Goal: Transaction & Acquisition: Purchase product/service

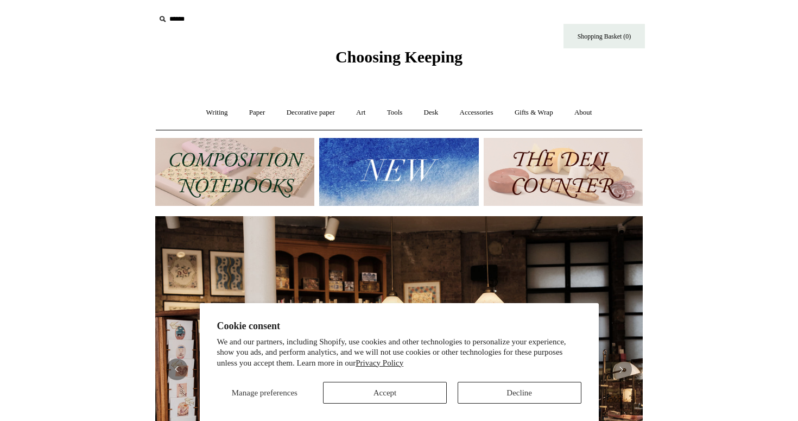
click at [498, 387] on button "Decline" at bounding box center [520, 393] width 124 height 22
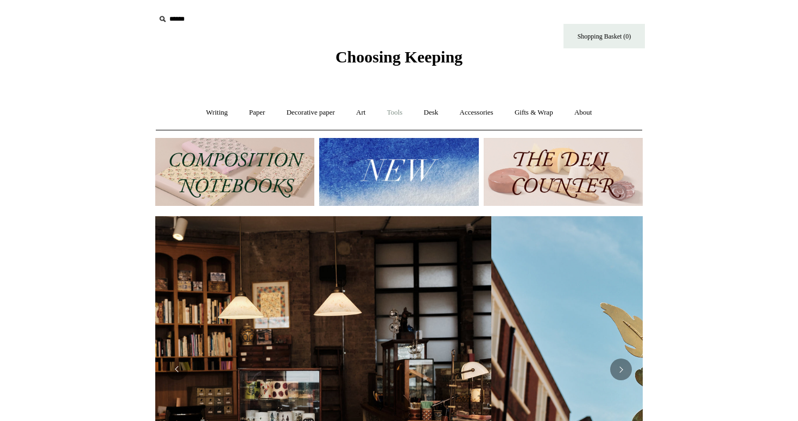
click at [399, 110] on link "Tools +" at bounding box center [394, 112] width 35 height 29
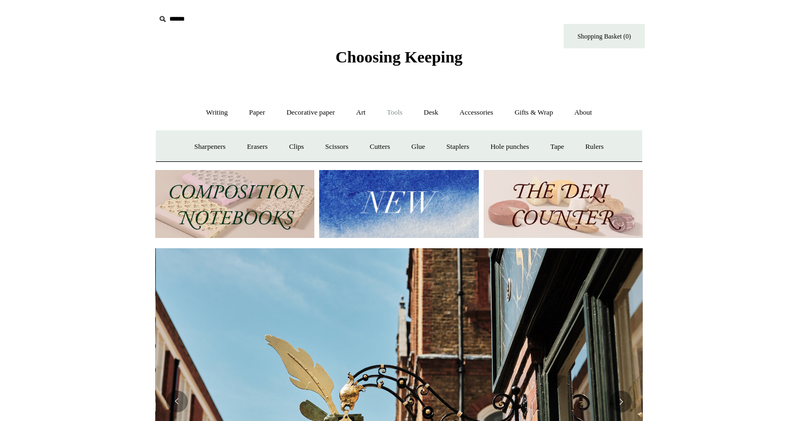
scroll to position [0, 488]
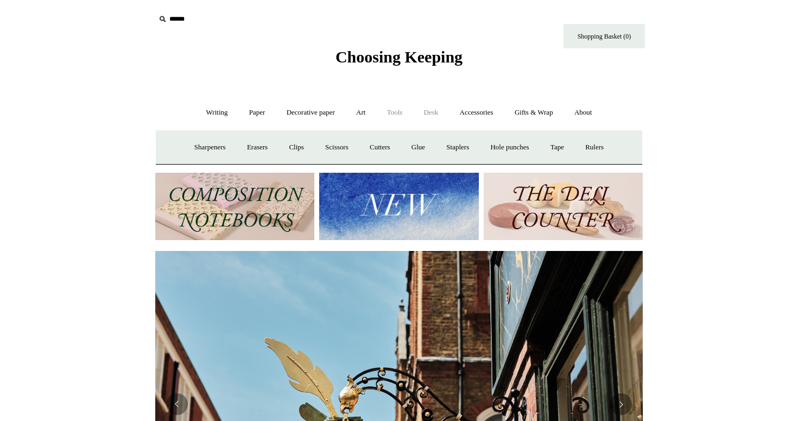
click at [427, 110] on link "Desk +" at bounding box center [431, 112] width 34 height 29
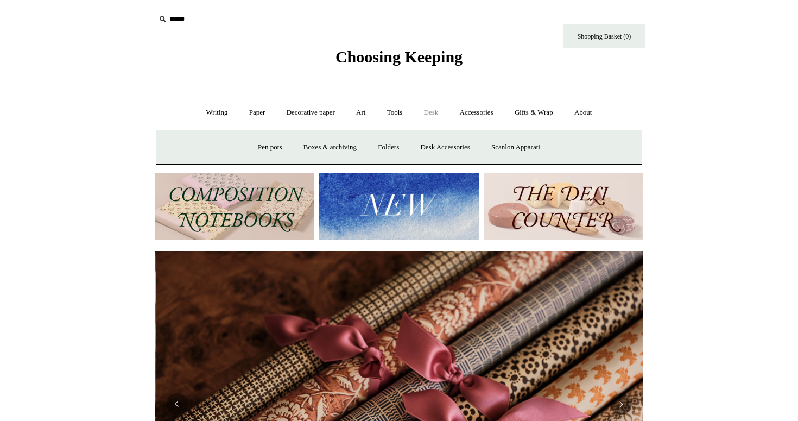
scroll to position [0, 976]
click at [211, 114] on link "Writing +" at bounding box center [217, 112] width 41 height 29
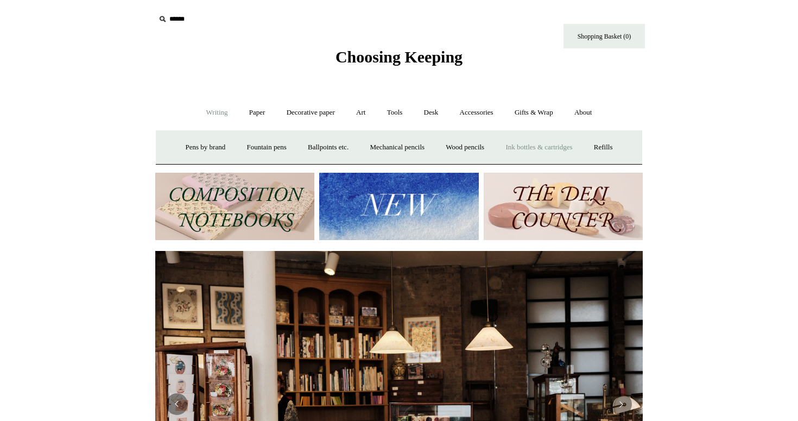
scroll to position [0, 0]
click at [249, 113] on link "Paper +" at bounding box center [258, 112] width 36 height 29
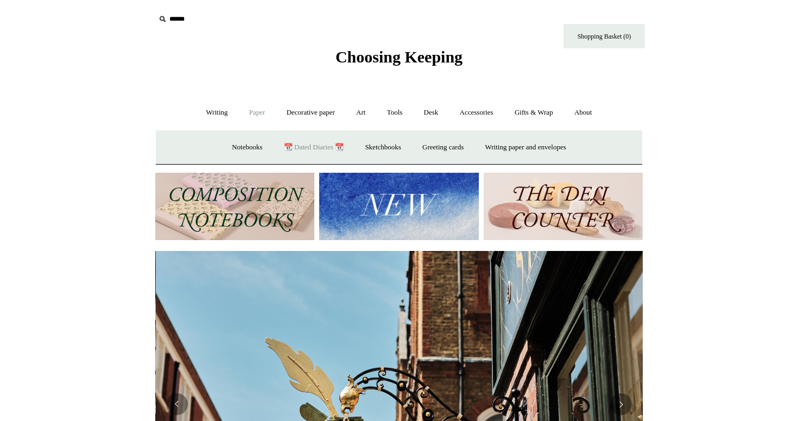
scroll to position [0, 488]
click at [315, 143] on link "📆 Dated Diaries 📆" at bounding box center [313, 147] width 79 height 29
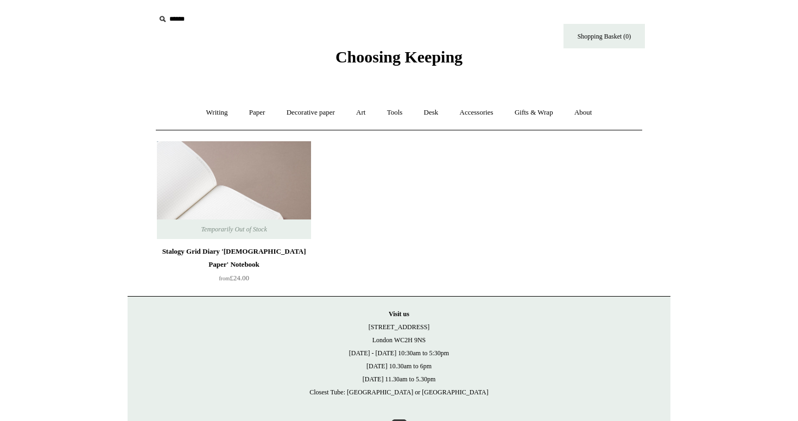
click at [253, 192] on img at bounding box center [234, 190] width 154 height 98
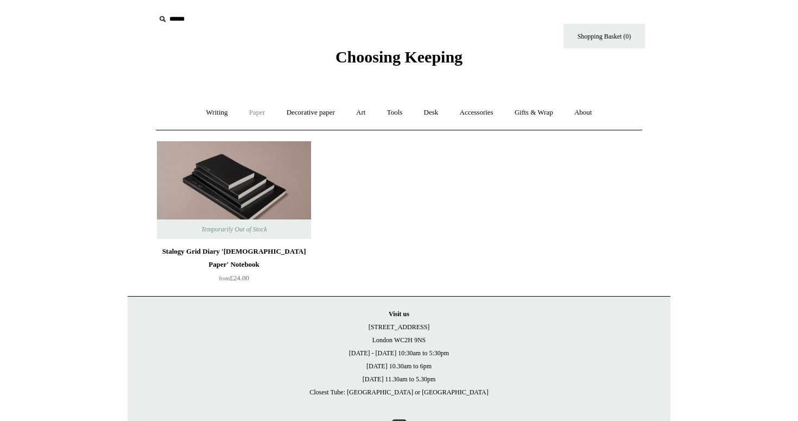
click at [252, 108] on link "Paper +" at bounding box center [258, 112] width 36 height 29
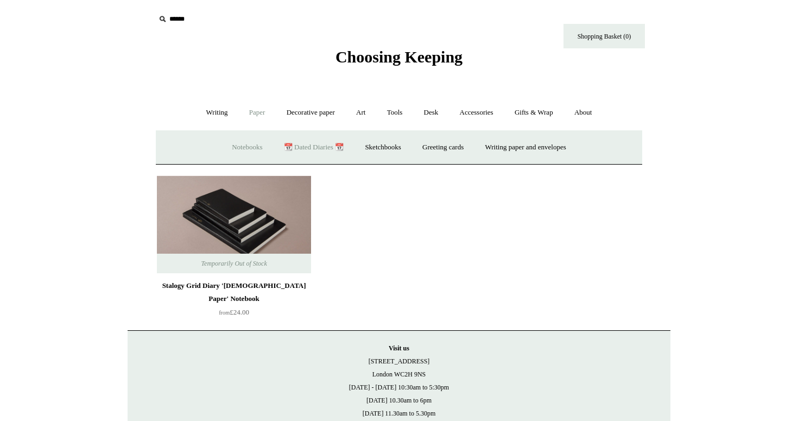
click at [242, 143] on link "Notebooks +" at bounding box center [247, 147] width 50 height 29
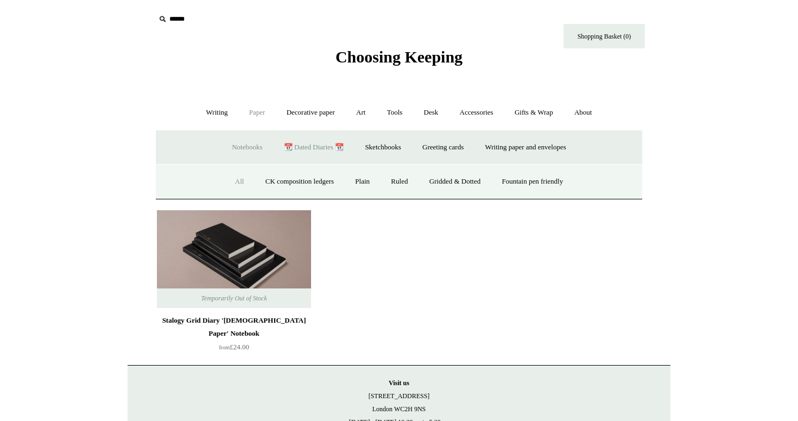
click at [236, 177] on link "All" at bounding box center [239, 181] width 29 height 29
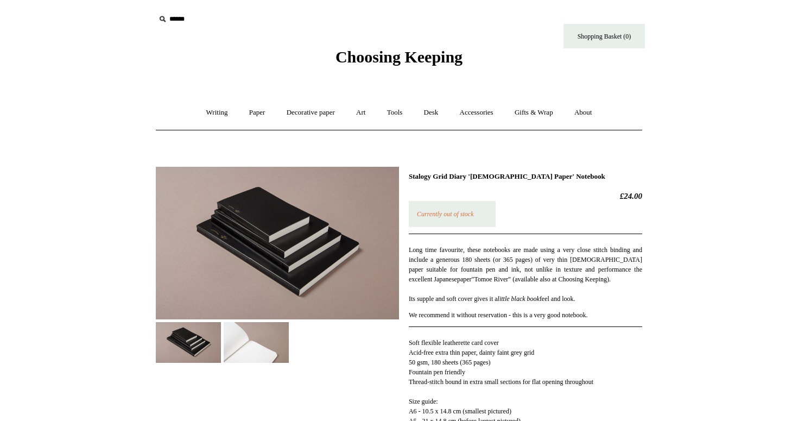
click at [242, 342] on img at bounding box center [256, 342] width 65 height 41
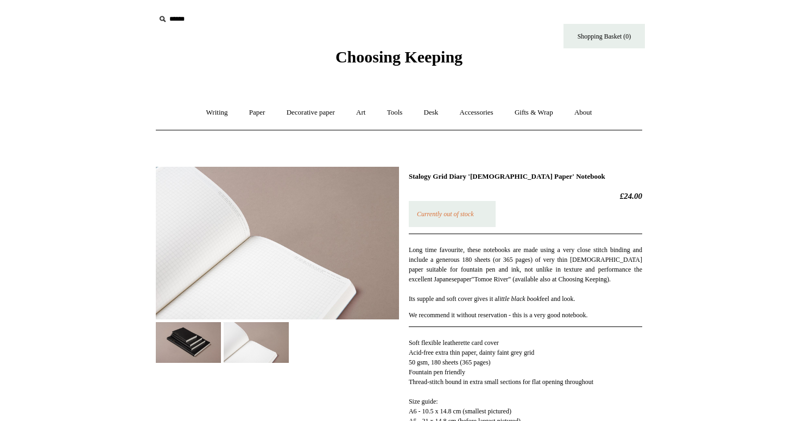
click at [203, 333] on img at bounding box center [188, 342] width 65 height 41
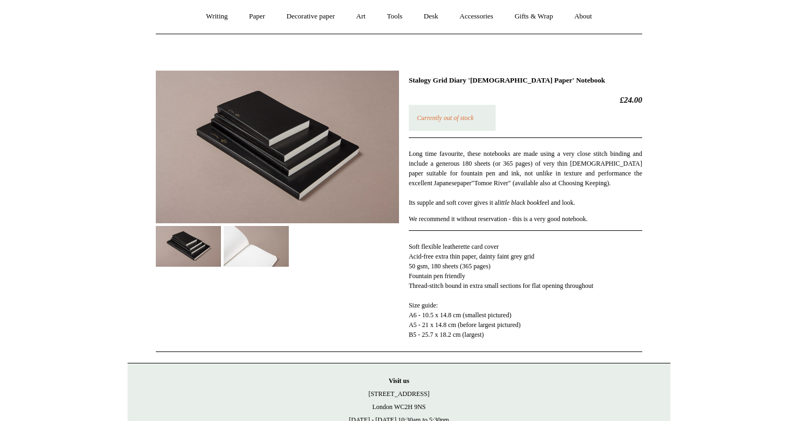
scroll to position [95, 0]
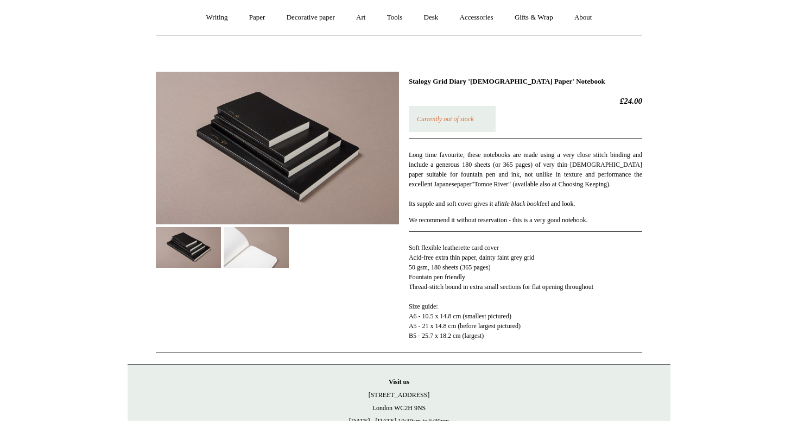
click at [262, 237] on img at bounding box center [256, 247] width 65 height 41
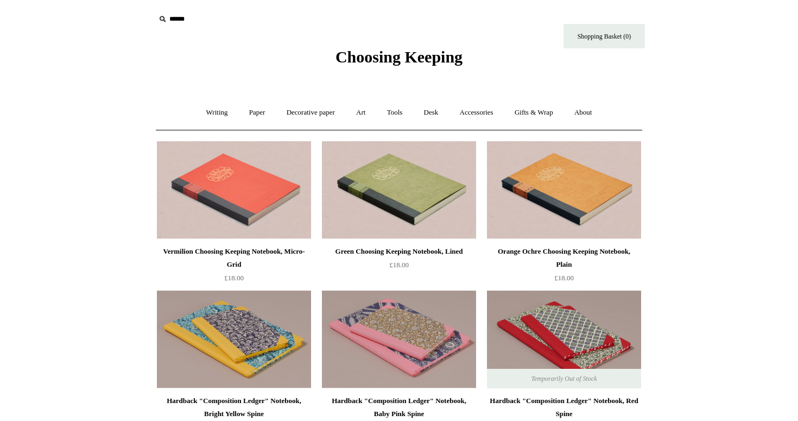
click at [168, 21] on icon at bounding box center [162, 19] width 12 height 12
click at [161, 19] on icon at bounding box center [162, 19] width 12 height 12
click at [174, 18] on input "text" at bounding box center [222, 19] width 134 height 20
type input "*******"
click at [279, 18] on input "*" at bounding box center [279, 18] width 11 height 19
